Goal: Information Seeking & Learning: Check status

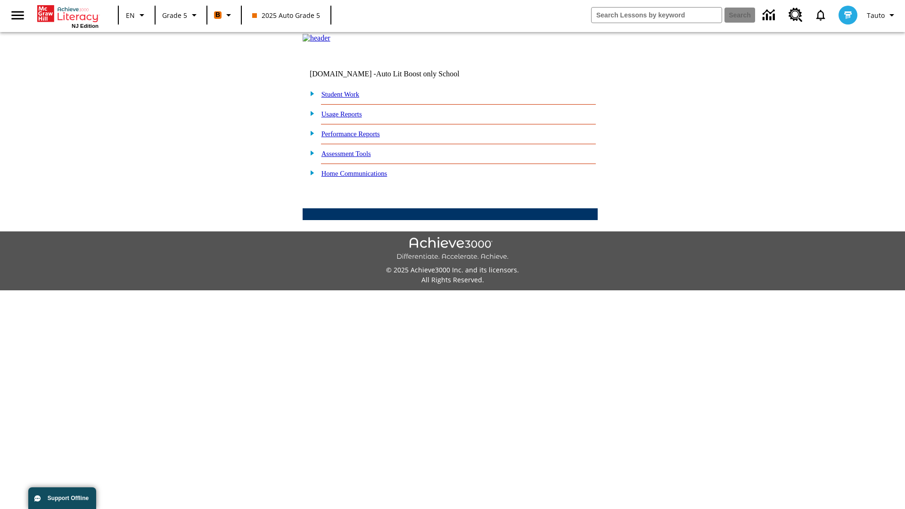
click at [361, 138] on link "Performance Reports" at bounding box center [350, 134] width 58 height 8
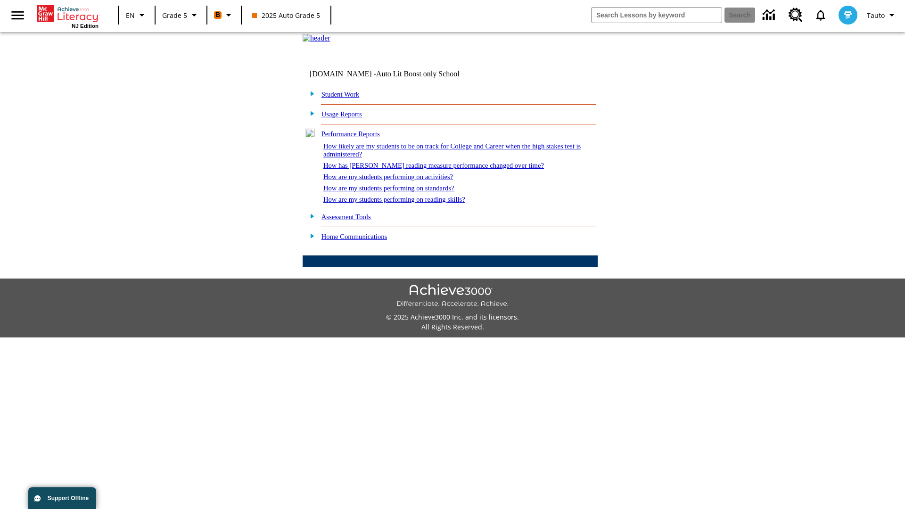
click at [399, 192] on link "How are my students performing on standards?" at bounding box center [388, 188] width 131 height 8
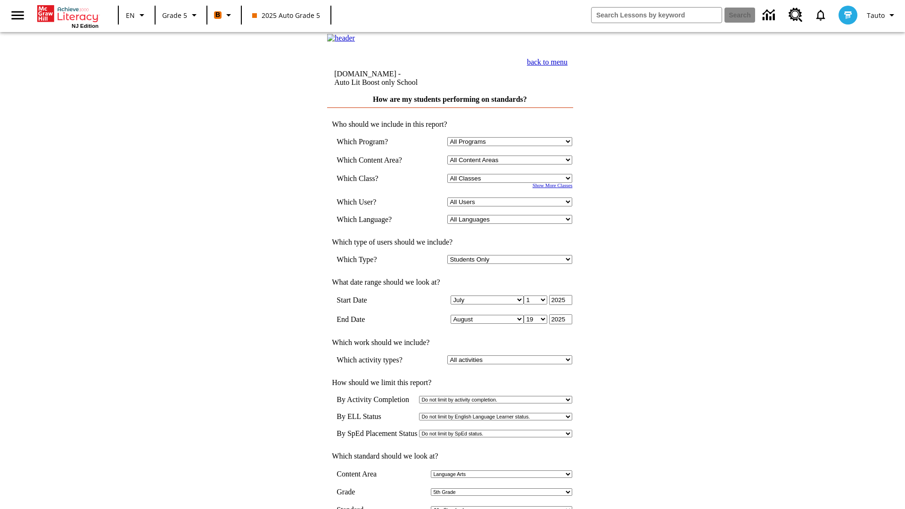
click at [512, 183] on select "Select a Class: All Classes 2025 Auto Grade 5 OL 2025 Auto Grade 6" at bounding box center [509, 178] width 125 height 9
select select "11133131"
click at [512, 206] on select "All Users Cat, Sautoen Cat, Sautoes Cat, Sautoss Donotlogin, Sautoen Twoschools…" at bounding box center [509, 201] width 125 height 9
select select "21437107"
